Goal: Use online tool/utility: Utilize a website feature to perform a specific function

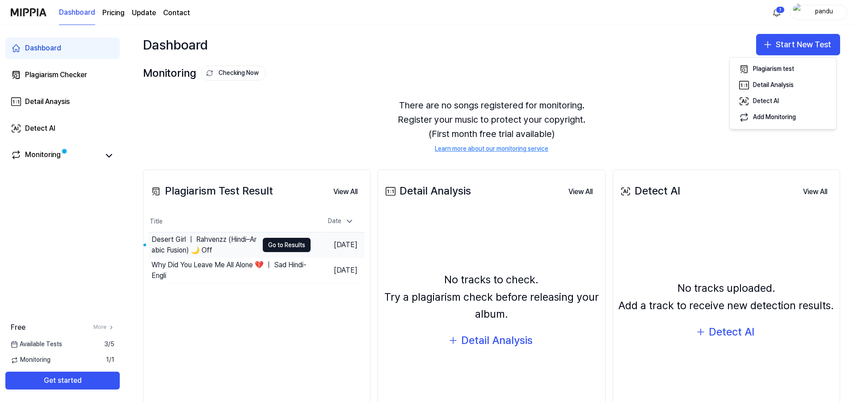
click at [229, 235] on div "Desert Girl ｜ Rahvenzz (Hindi–Arabic Fusion) 🌙 Off" at bounding box center [204, 244] width 107 height 21
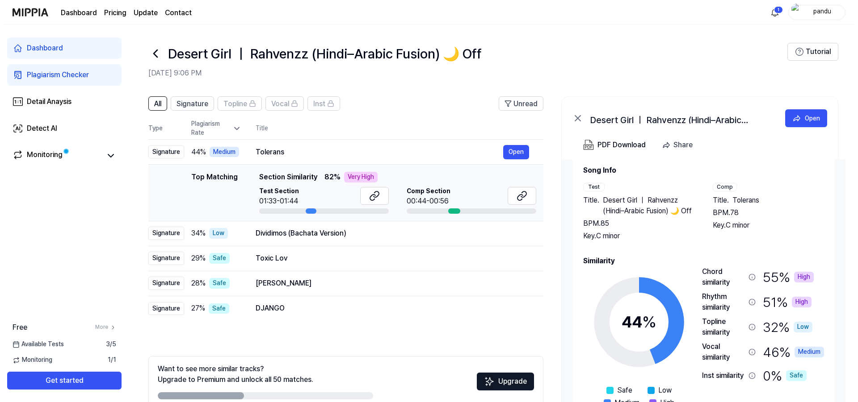
scroll to position [38, 0]
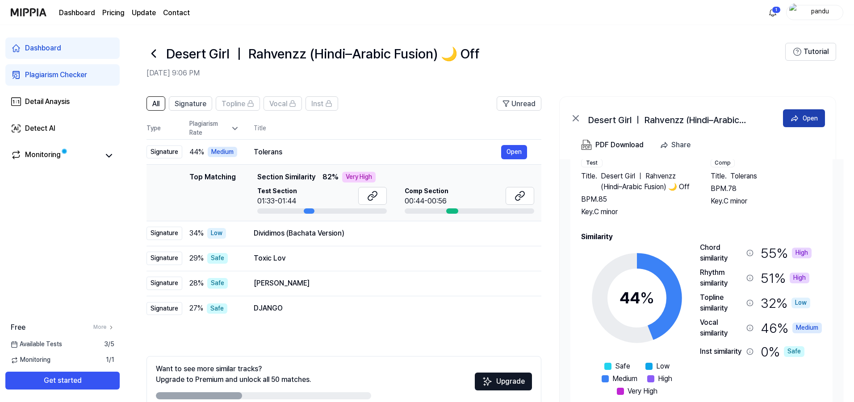
click at [801, 117] on button "Open" at bounding box center [804, 118] width 42 height 18
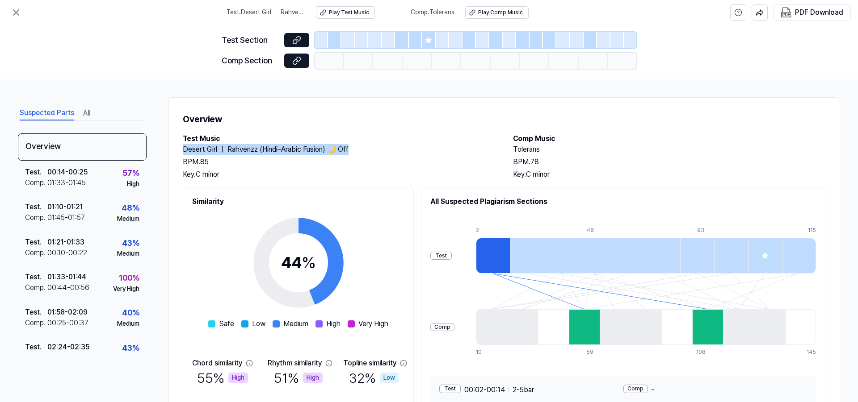
drag, startPoint x: 183, startPoint y: 150, endPoint x: 351, endPoint y: 144, distance: 168.0
click at [351, 144] on h2 "Desert Girl ｜ Rahvenzz (Hindi–Arabic Fusion) 🌙 Off" at bounding box center [339, 149] width 312 height 11
drag, startPoint x: 198, startPoint y: 136, endPoint x: 211, endPoint y: 134, distance: 13.5
click at [199, 136] on h2 "Test Music" at bounding box center [339, 139] width 312 height 11
click at [258, 131] on div "Overview Test Music Desert Girl ｜ Rahvenzz (Hindi–Arabic Fusion) 🌙 Off BPM. 85 …" at bounding box center [504, 276] width 672 height 358
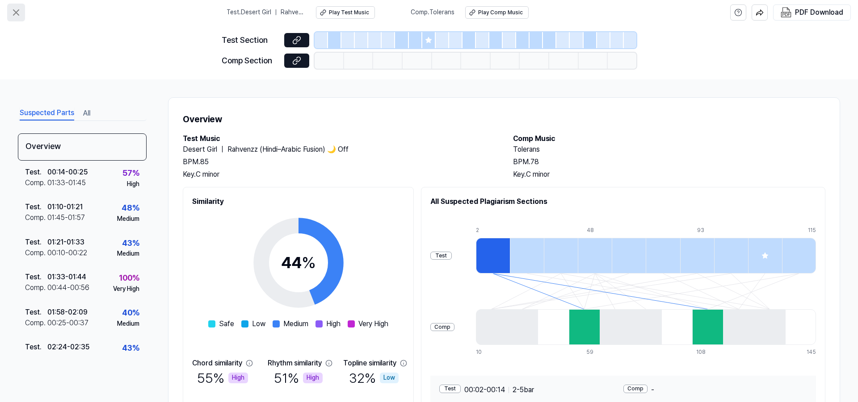
click at [10, 12] on button at bounding box center [16, 13] width 18 height 18
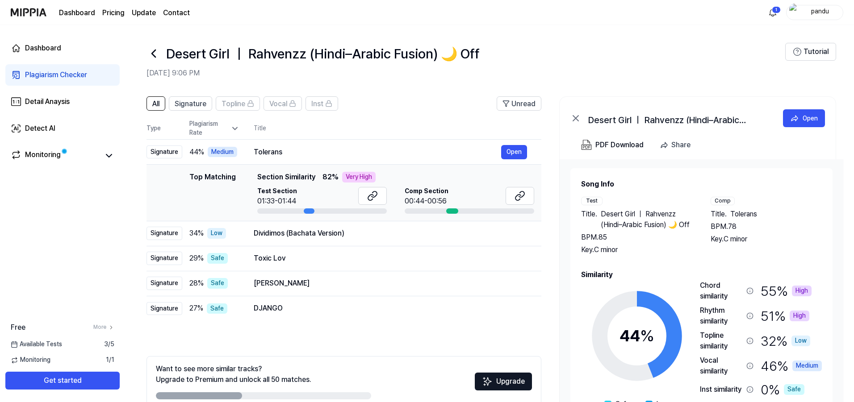
drag, startPoint x: 590, startPoint y: 119, endPoint x: 751, endPoint y: 118, distance: 160.8
click at [751, 119] on div "Desert Girl ｜ Rahvenzz (Hindi–Arabic Fusion) 🌙 Off" at bounding box center [677, 118] width 179 height 11
drag, startPoint x: 650, startPoint y: 122, endPoint x: 709, endPoint y: 123, distance: 59.0
click at [709, 123] on div "Desert Girl ｜ Rahvenzz (Hindi–Arabic Fusion) 🌙 Off" at bounding box center [677, 118] width 179 height 11
click at [511, 233] on button "Open" at bounding box center [514, 233] width 26 height 14
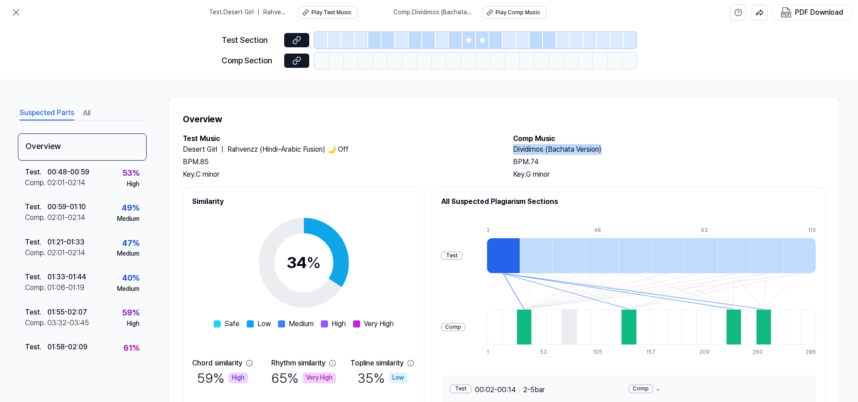
drag, startPoint x: 602, startPoint y: 149, endPoint x: 507, endPoint y: 151, distance: 94.7
click at [507, 151] on div "Test Music Desert Girl ｜ Rahvenzz (Hindi–Arabic Fusion) 🌙 Off BPM. 85 Key. C mi…" at bounding box center [504, 157] width 642 height 46
copy h2 "Dividimos (Bachata Version)"
drag, startPoint x: 583, startPoint y: 166, endPoint x: 587, endPoint y: 161, distance: 5.7
click at [584, 165] on div "BPM. 74" at bounding box center [669, 162] width 312 height 11
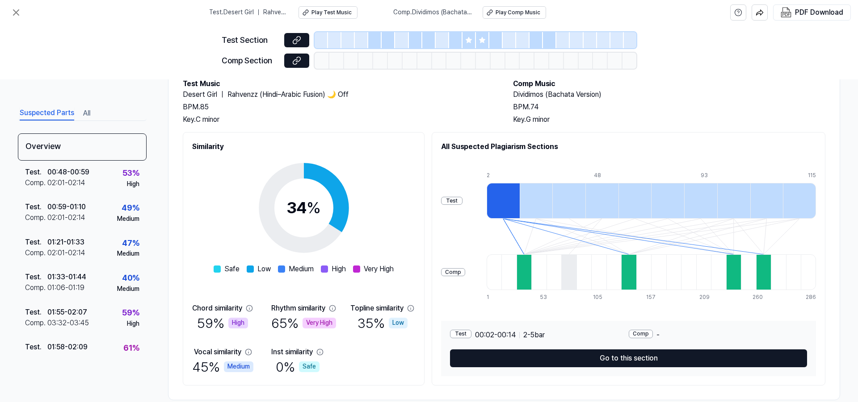
scroll to position [71, 0]
